Goal: Task Accomplishment & Management: Use online tool/utility

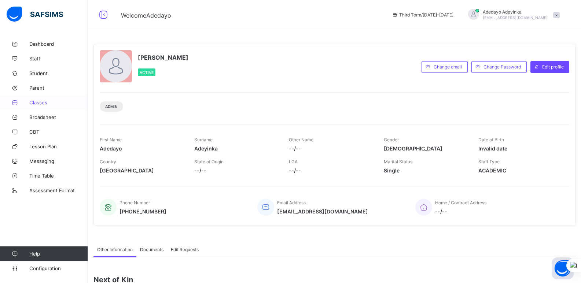
click at [43, 104] on span "Classes" at bounding box center [58, 103] width 59 height 6
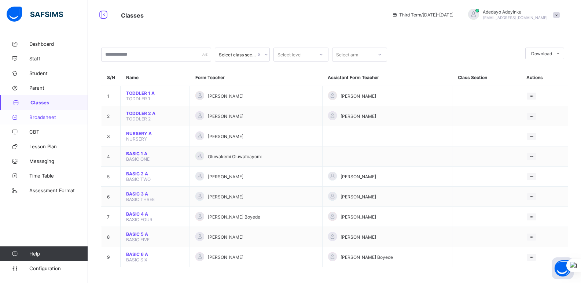
click at [54, 118] on span "Broadsheet" at bounding box center [58, 117] width 59 height 6
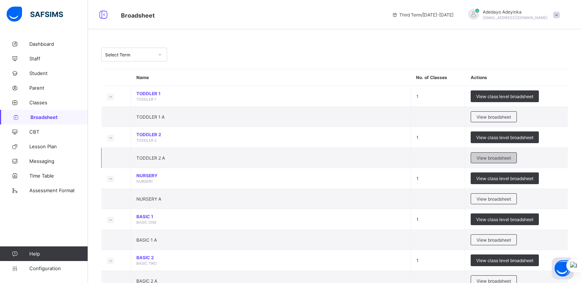
click at [505, 158] on span "View broadsheet" at bounding box center [493, 157] width 34 height 5
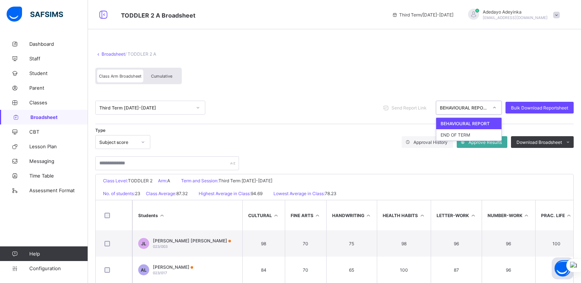
click at [496, 108] on icon at bounding box center [494, 107] width 4 height 7
click at [474, 133] on div "END OF TERM" at bounding box center [468, 134] width 65 height 11
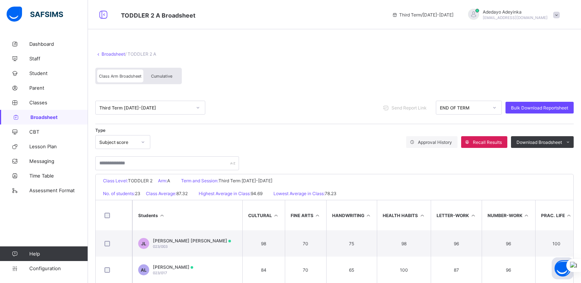
scroll to position [115, 0]
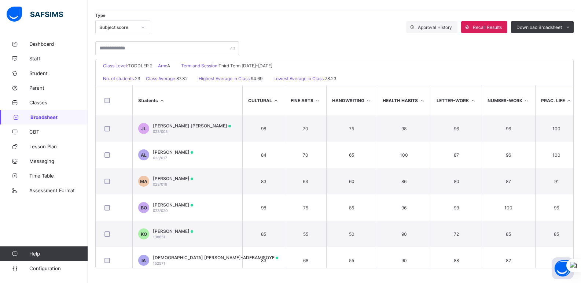
click at [199, 101] on th "Students" at bounding box center [187, 100] width 110 height 30
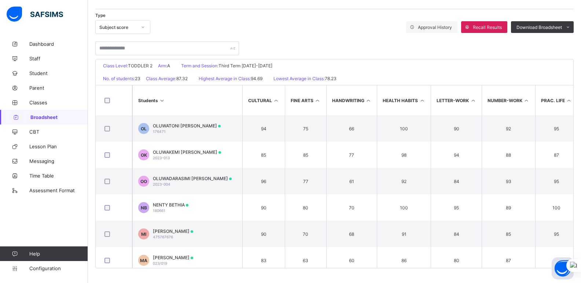
scroll to position [158, 0]
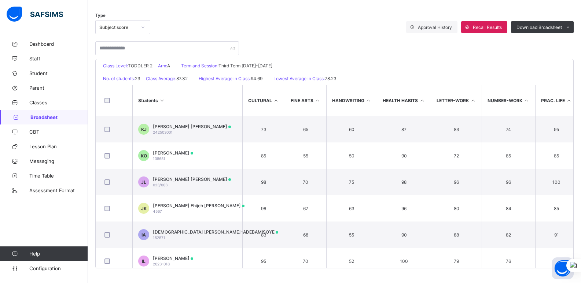
click at [573, 184] on div "Genex Montessori School Date: [DATE] 12:05:11 pm Class Level: TODDLER 2 Arm: A …" at bounding box center [334, 164] width 478 height 210
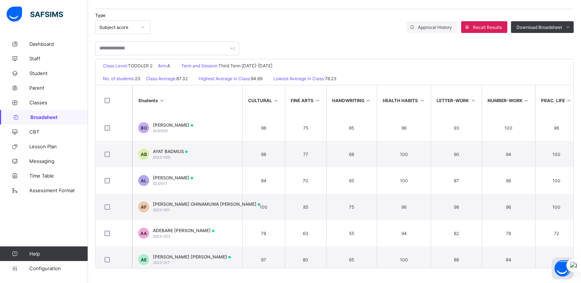
scroll to position [457, 0]
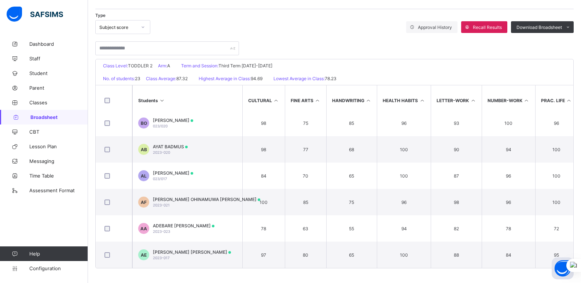
click at [215, 99] on th "Students" at bounding box center [187, 100] width 110 height 30
click at [193, 95] on th "Students" at bounding box center [187, 100] width 110 height 30
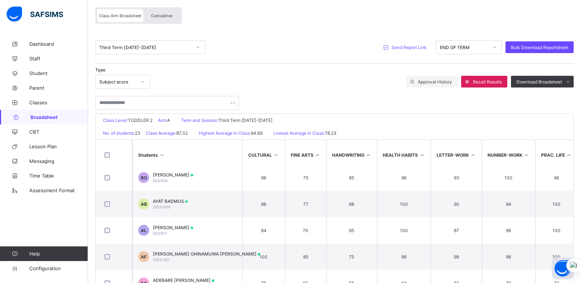
scroll to position [56, 0]
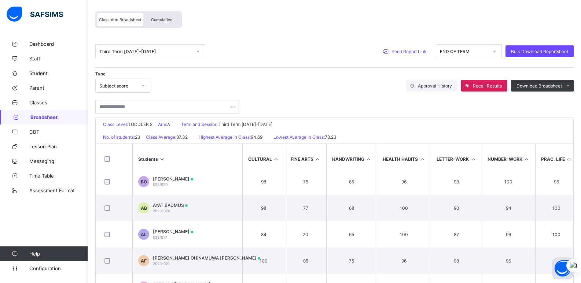
click at [413, 50] on span "Send Report Link" at bounding box center [408, 51] width 35 height 5
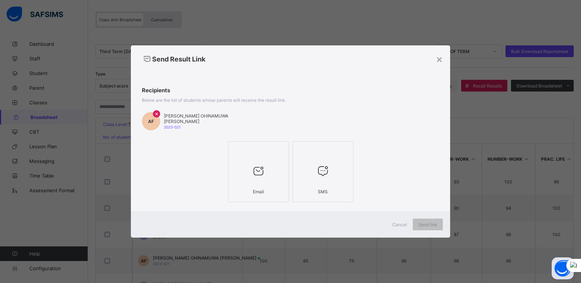
click at [251, 175] on icon at bounding box center [258, 170] width 15 height 13
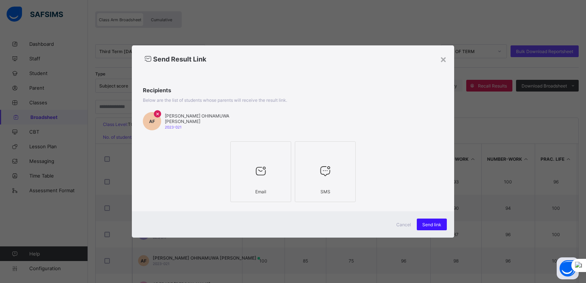
click at [429, 221] on div "Send link" at bounding box center [432, 225] width 30 height 12
